Goal: Complete application form

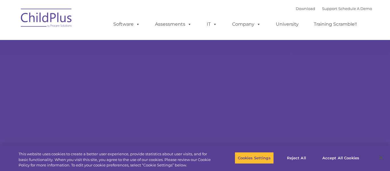
select select "MEDIUM"
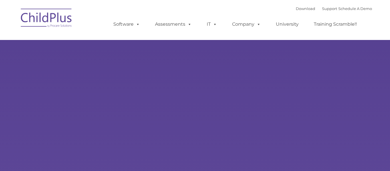
type input ""
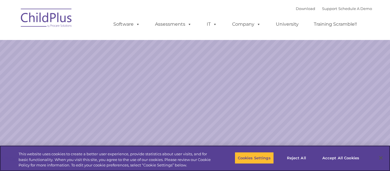
select select "MEDIUM"
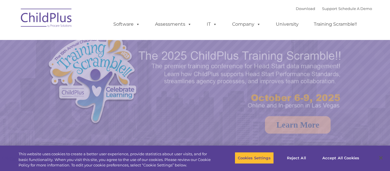
select select "MEDIUM"
